Goal: Information Seeking & Learning: Learn about a topic

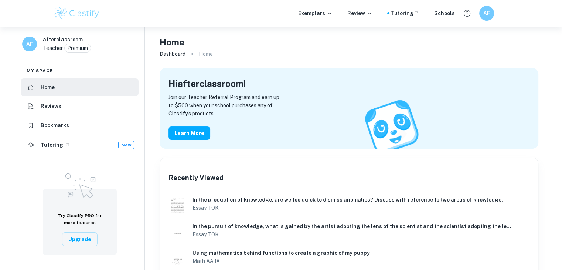
click at [317, 55] on ol "Dashboard Home" at bounding box center [349, 54] width 379 height 10
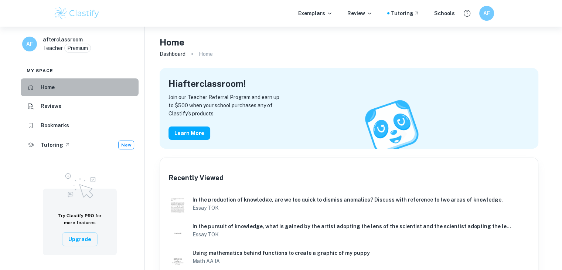
click at [57, 92] on li "Home" at bounding box center [80, 87] width 118 height 18
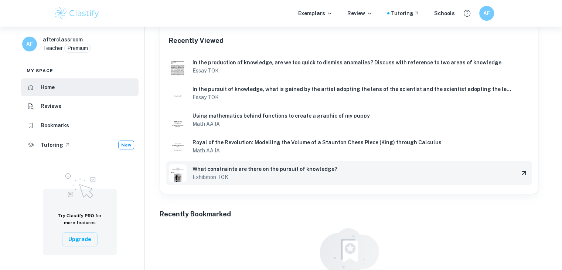
scroll to position [137, 0]
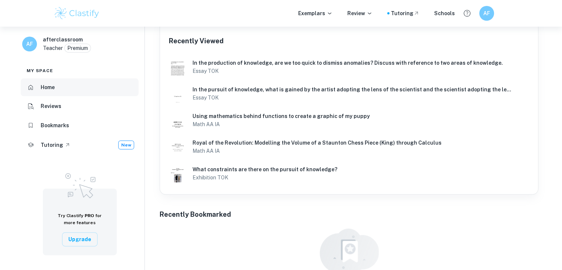
click at [73, 83] on li "Home" at bounding box center [80, 87] width 118 height 18
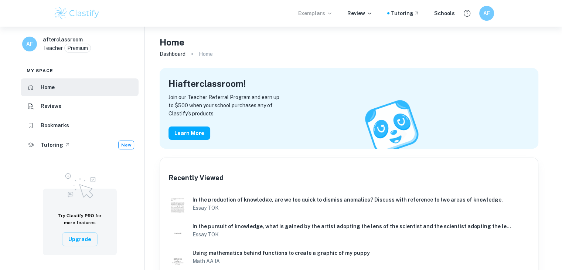
click at [331, 11] on icon at bounding box center [330, 13] width 6 height 6
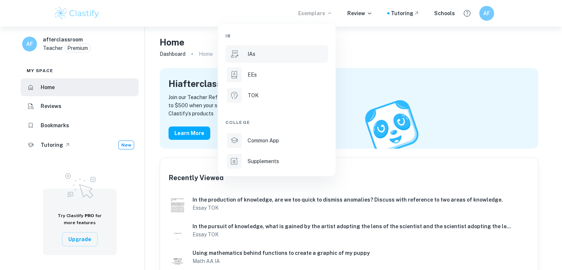
click at [260, 59] on li "IAs" at bounding box center [277, 54] width 103 height 18
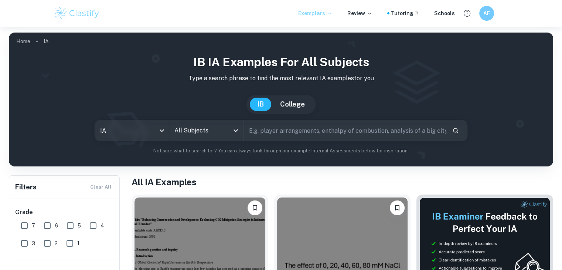
click at [214, 132] on input "All Subjects" at bounding box center [201, 130] width 56 height 14
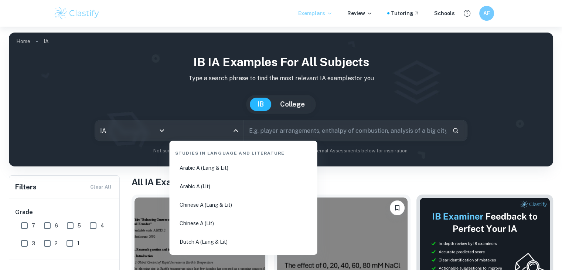
scroll to position [28, 0]
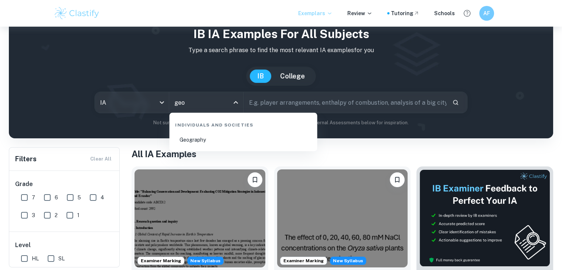
click at [204, 143] on li "Geography" at bounding box center [243, 139] width 142 height 17
type input "Geography"
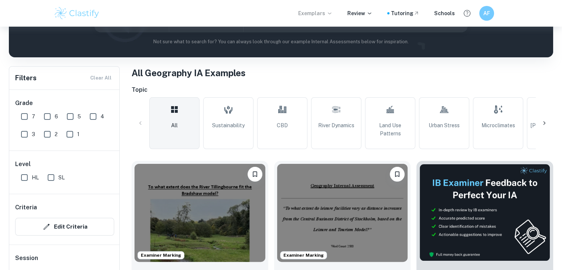
scroll to position [131, 0]
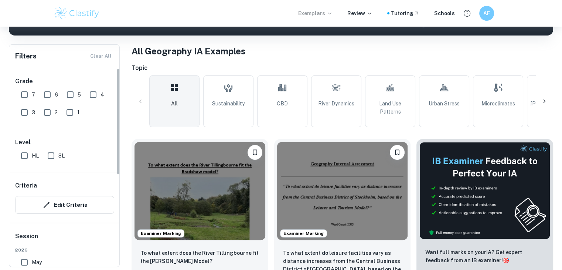
click at [18, 155] on input "HL" at bounding box center [24, 155] width 15 height 15
checkbox input "true"
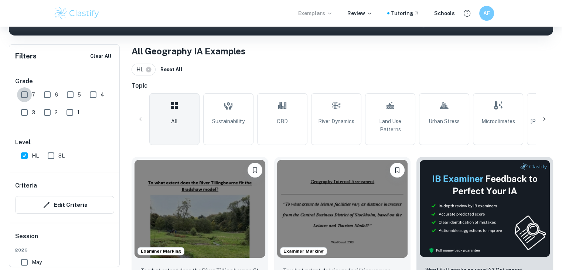
click at [25, 95] on input "7" at bounding box center [24, 94] width 15 height 15
checkbox input "true"
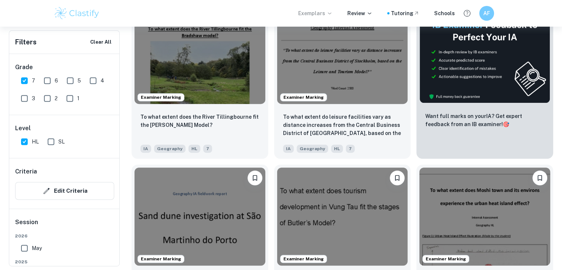
scroll to position [286, 0]
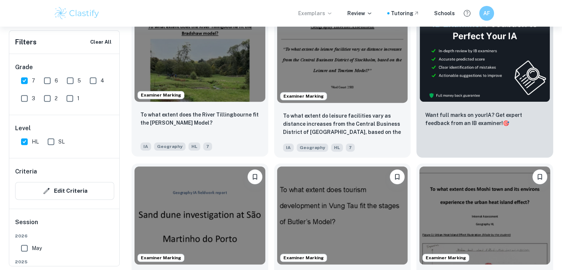
click at [210, 65] on img at bounding box center [200, 53] width 131 height 98
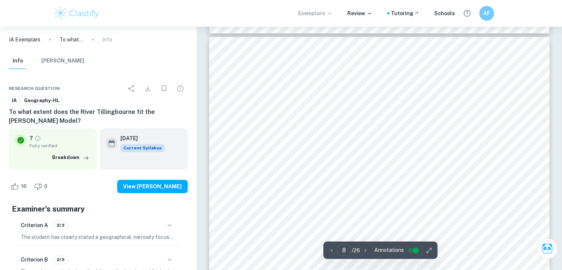
scroll to position [3451, 0]
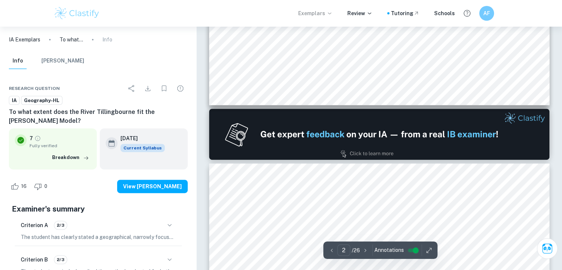
type input "1"
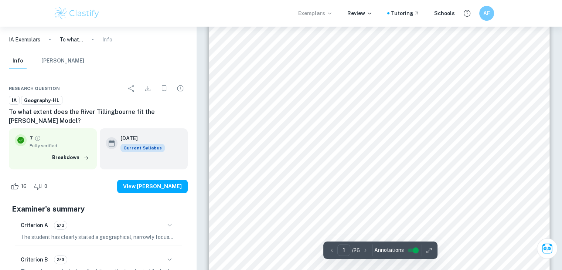
scroll to position [117, 0]
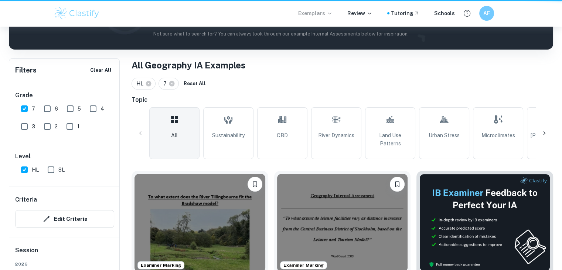
scroll to position [286, 0]
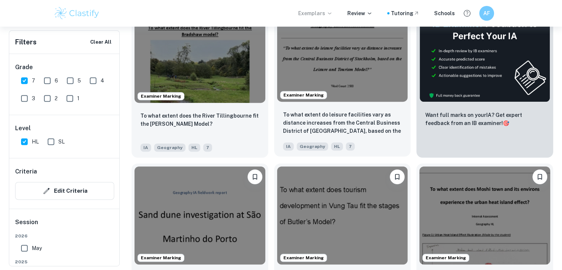
click at [324, 80] on img at bounding box center [342, 53] width 131 height 98
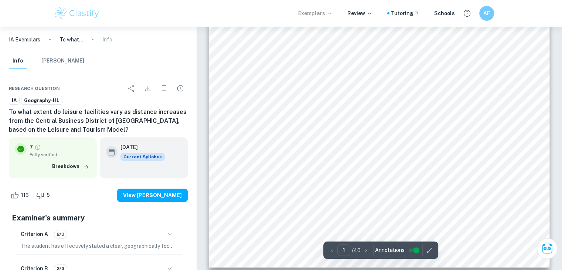
type input "2"
